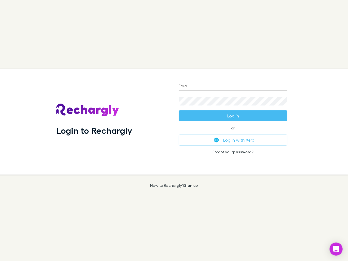
click at [174, 131] on div "Login to Rechargly" at bounding box center [113, 122] width 122 height 106
click at [233, 87] on input "Email" at bounding box center [233, 86] width 109 height 9
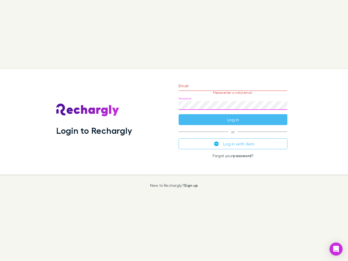
click at [233, 116] on form "Email Please enter a valid email. Password Log in" at bounding box center [233, 101] width 109 height 47
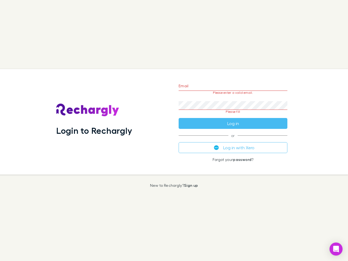
click at [233, 140] on div "Email Please enter a valid email. Password Please fill Log in or Log in with Xe…" at bounding box center [233, 122] width 118 height 106
click at [336, 249] on icon "Open Intercom Messenger" at bounding box center [337, 249] width 6 height 7
